Goal: Transaction & Acquisition: Book appointment/travel/reservation

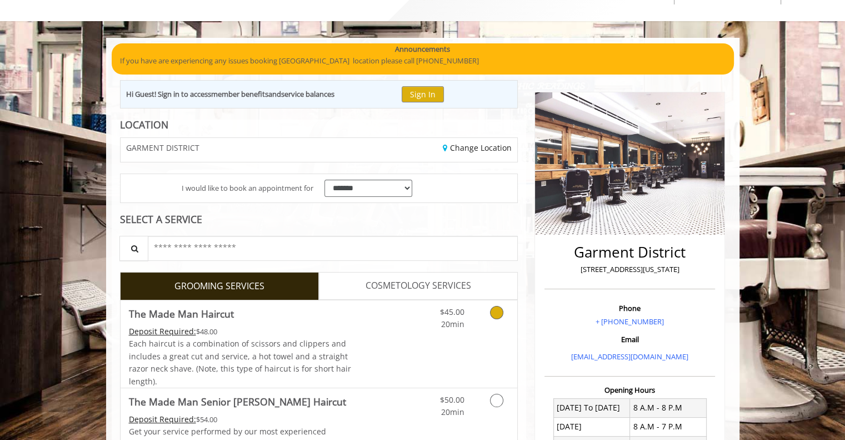
scroll to position [46, 0]
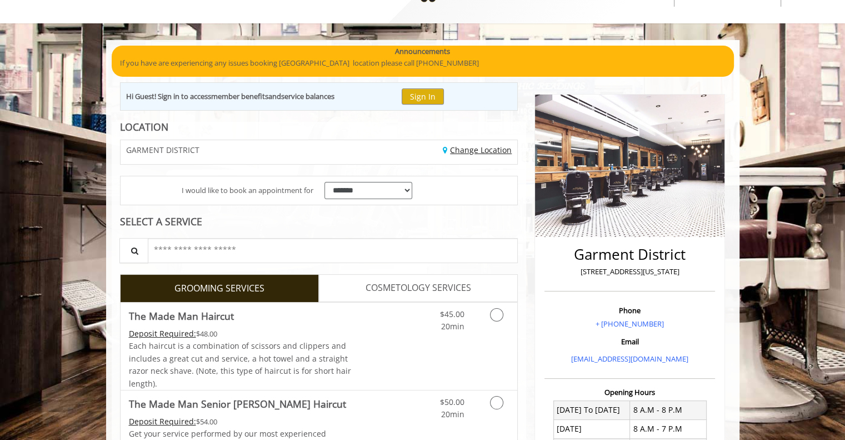
click at [464, 149] on link "Change Location" at bounding box center [477, 150] width 69 height 11
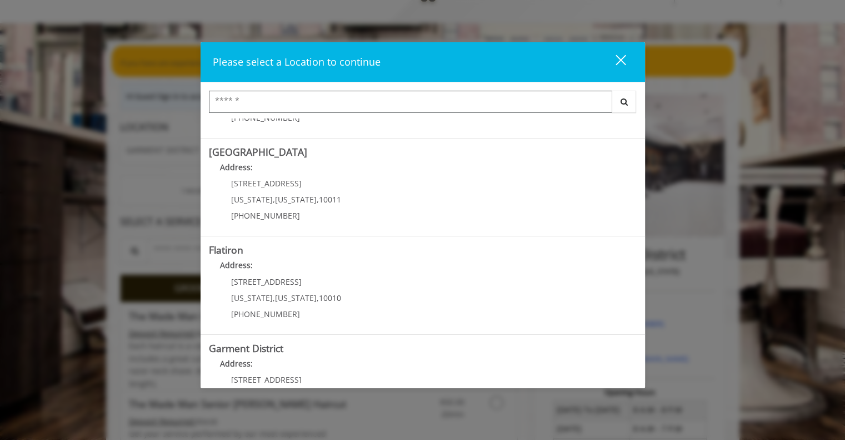
scroll to position [226, 0]
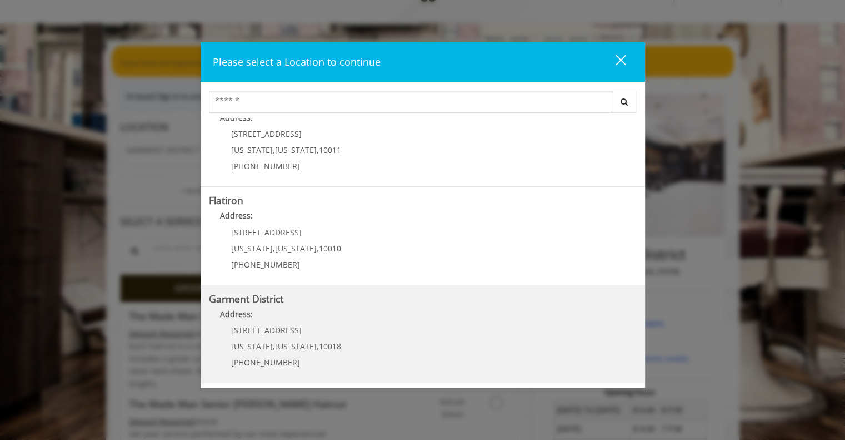
click at [495, 328] on District "Garment District Address: 1400 Broadway New York , New York , 10018 (212) 997-4…" at bounding box center [423, 333] width 428 height 81
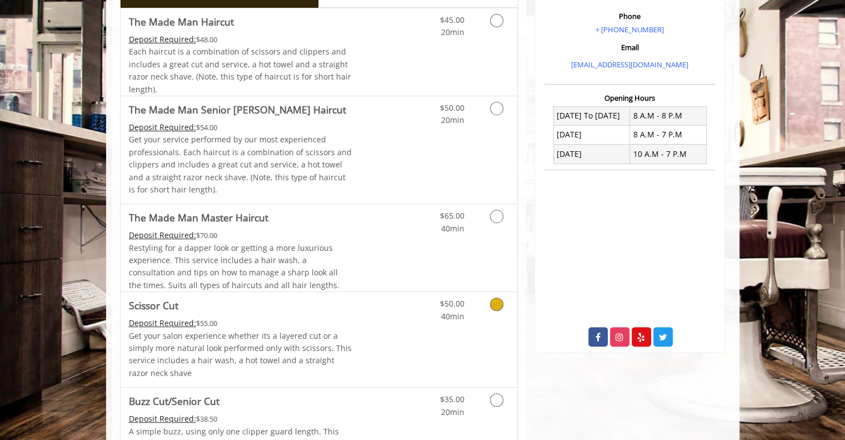
scroll to position [339, 0]
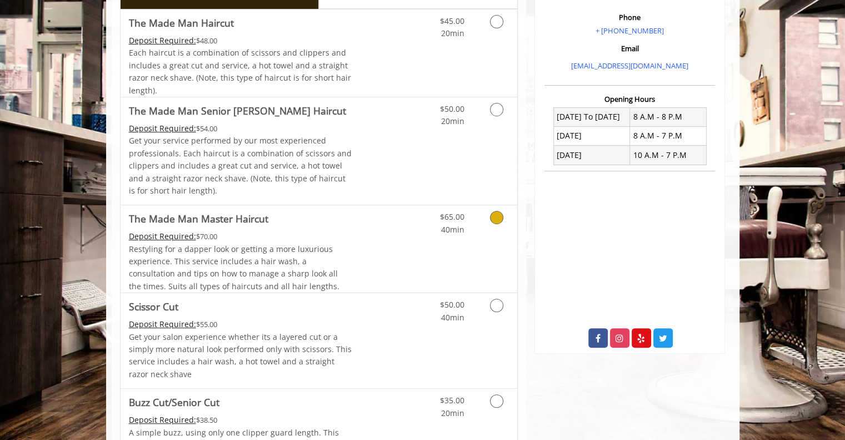
click at [491, 227] on link "Grooming services" at bounding box center [495, 220] width 28 height 31
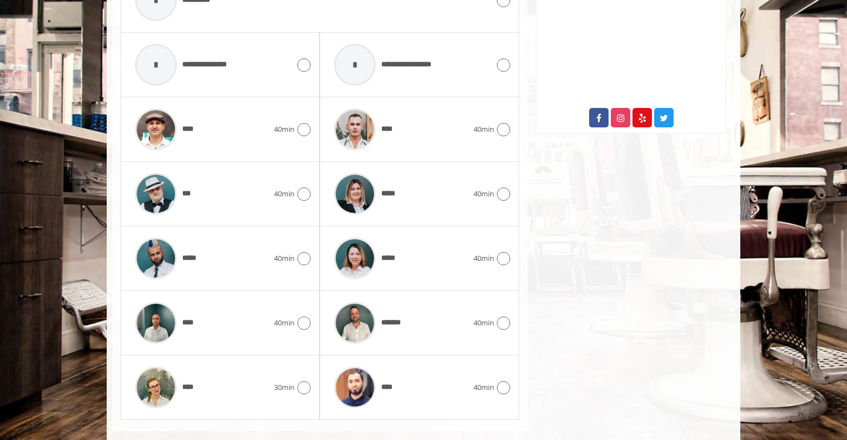
scroll to position [559, 0]
click at [147, 320] on img at bounding box center [156, 322] width 42 height 42
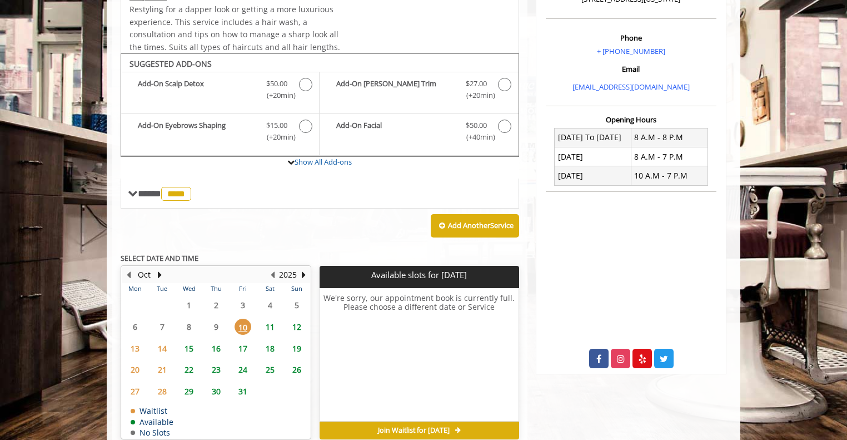
scroll to position [319, 0]
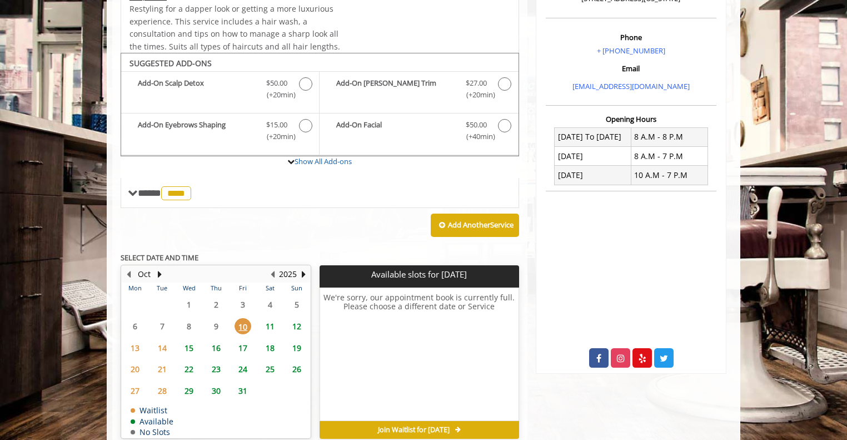
click at [270, 325] on span "11" at bounding box center [270, 326] width 17 height 16
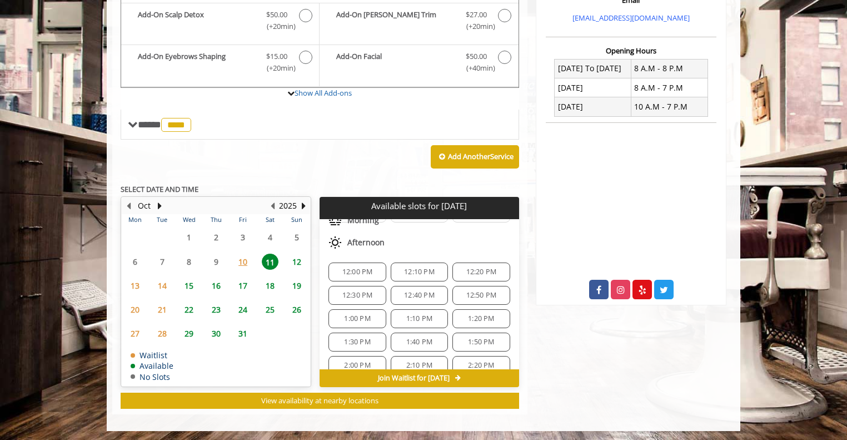
scroll to position [186, 0]
